Goal: Information Seeking & Learning: Learn about a topic

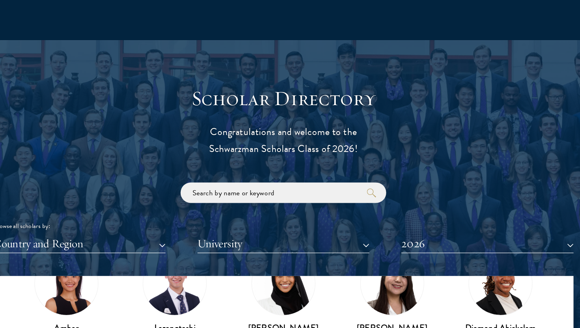
scroll to position [849, 0]
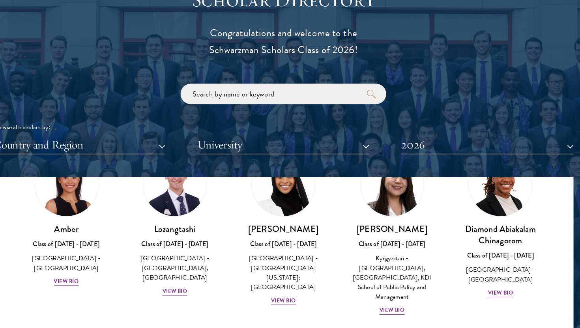
click at [125, 162] on button "Country and Region" at bounding box center [113, 170] width 149 height 16
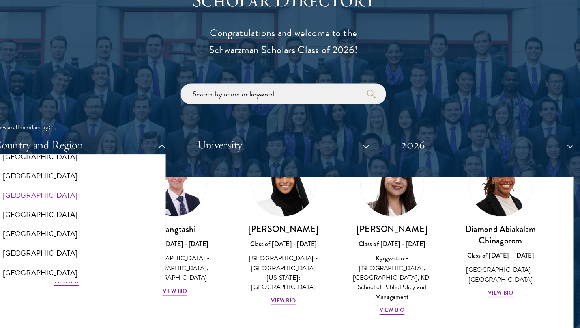
scroll to position [1592, 0]
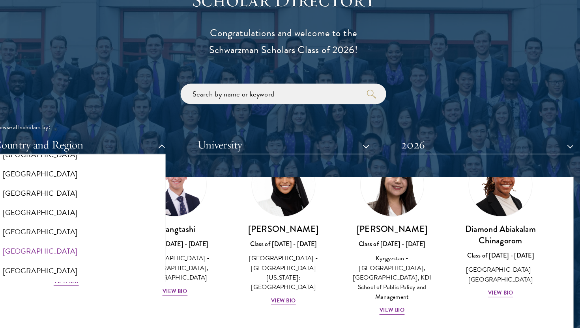
click at [48, 254] on button "[GEOGRAPHIC_DATA]" at bounding box center [114, 262] width 144 height 17
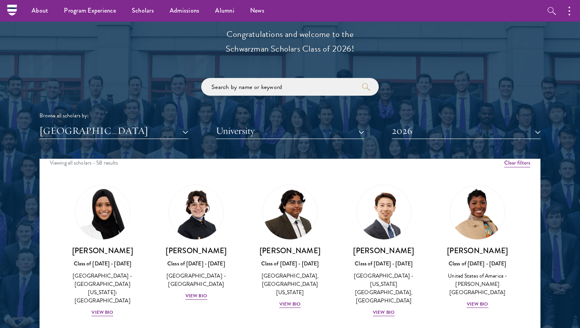
scroll to position [6, 0]
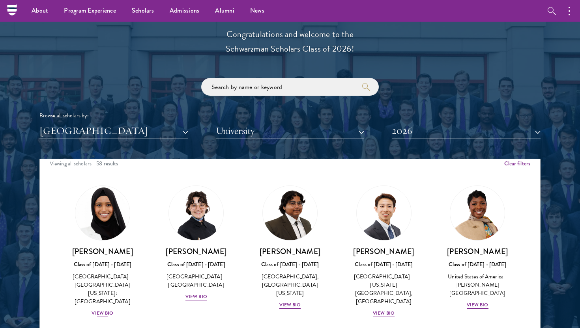
click at [105, 310] on div "View Bio" at bounding box center [102, 313] width 22 height 7
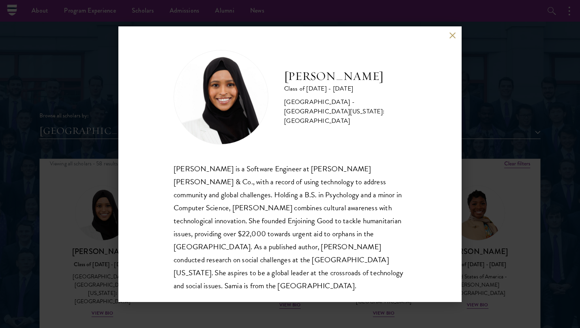
click at [71, 252] on div "[PERSON_NAME] Class of [DATE] - [DATE] [GEOGRAPHIC_DATA] - [GEOGRAPHIC_DATA][US…" at bounding box center [290, 164] width 580 height 328
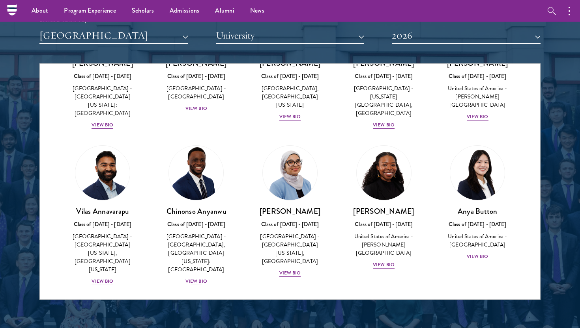
scroll to position [123, 0]
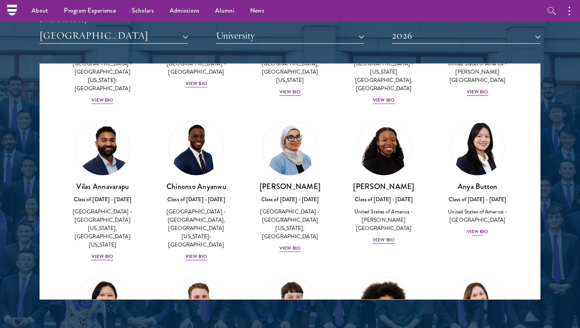
click at [485, 138] on img at bounding box center [477, 148] width 60 height 60
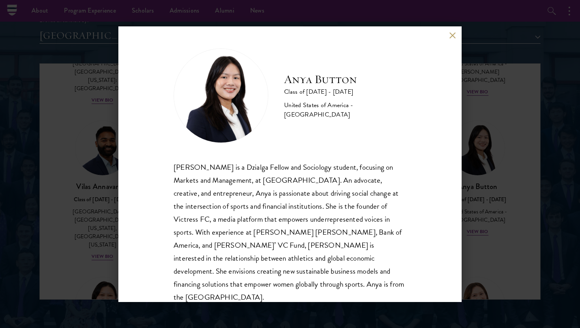
scroll to position [1, 0]
click at [532, 151] on div "Anya Button Class of [DATE] - [DATE] [GEOGRAPHIC_DATA] - [GEOGRAPHIC_DATA] [PER…" at bounding box center [290, 164] width 580 height 328
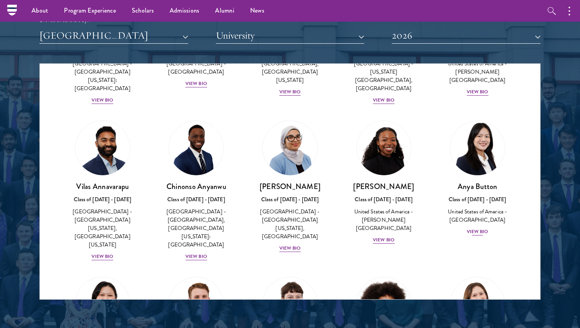
click at [483, 132] on img at bounding box center [477, 148] width 60 height 60
